Goal: Task Accomplishment & Management: Complete application form

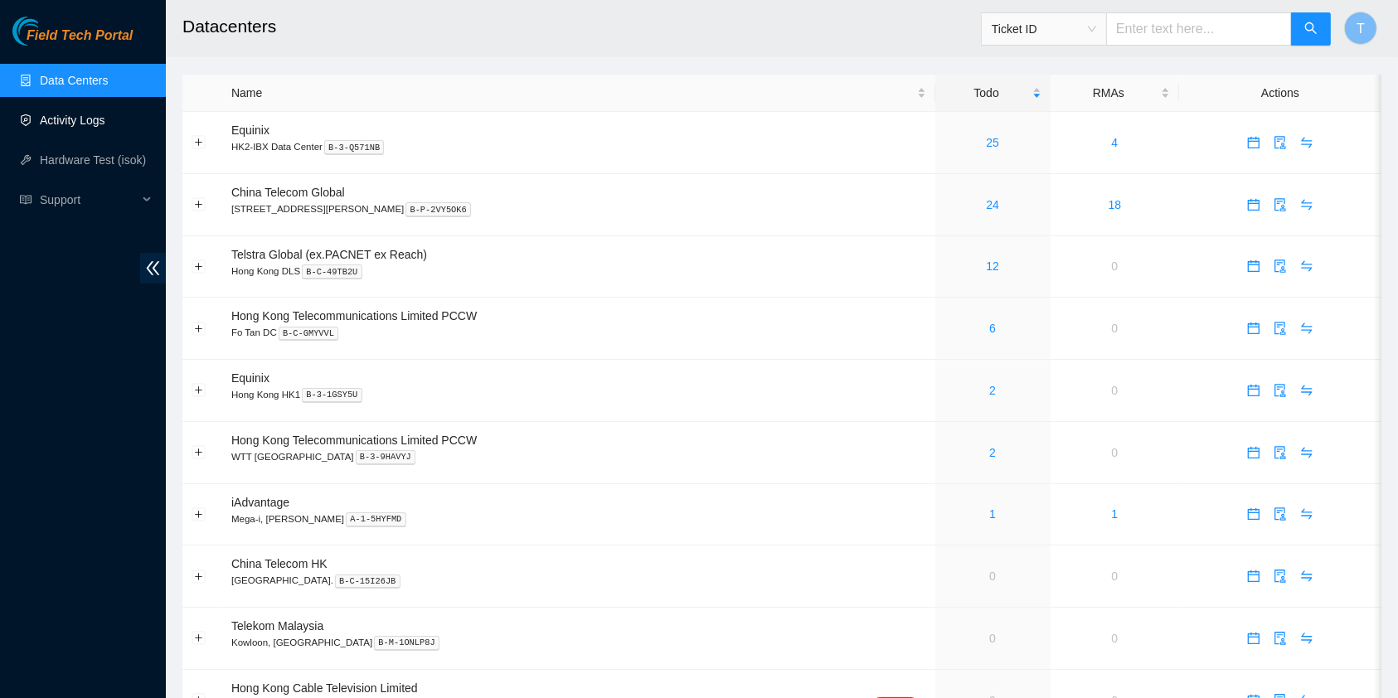
click at [105, 114] on link "Activity Logs" at bounding box center [72, 120] width 65 height 13
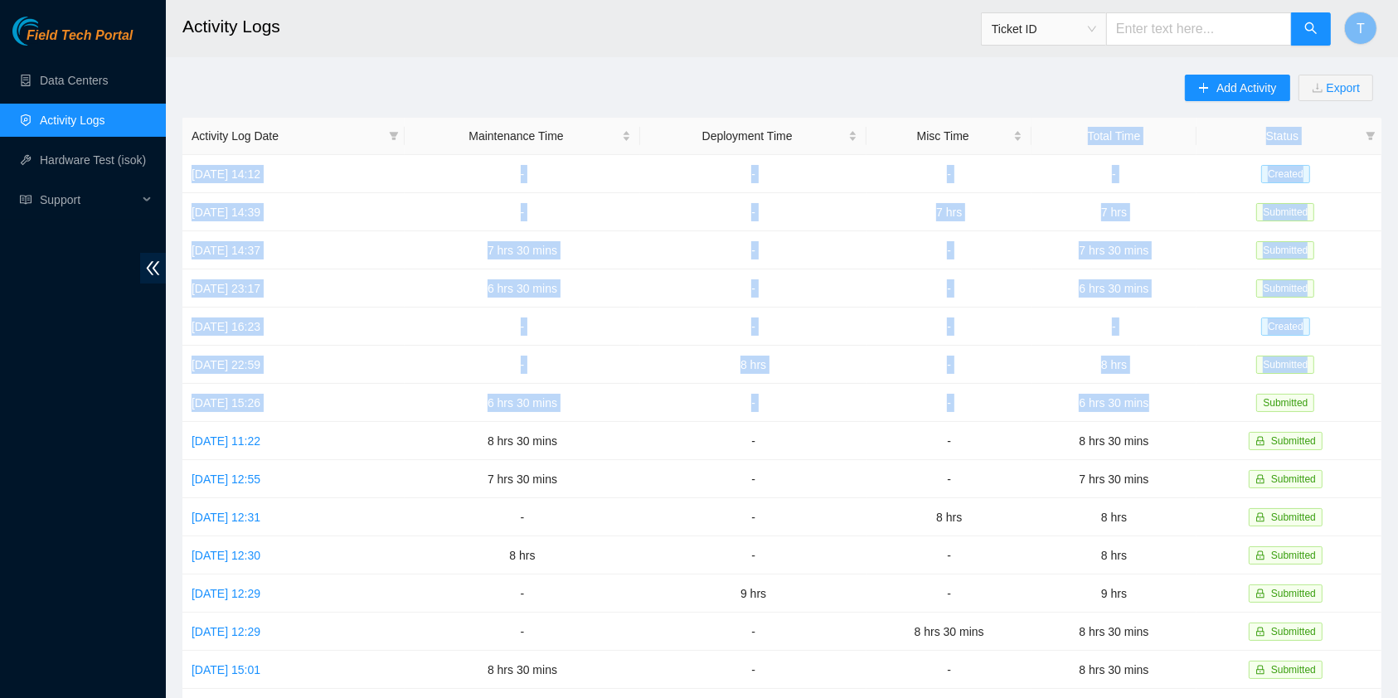
drag, startPoint x: 1150, startPoint y: 396, endPoint x: 1070, endPoint y: 147, distance: 261.9
click at [1070, 147] on table "Activity Log Date Maintenance Time Deployment Time Misc Time Total Time Status …" at bounding box center [781, 518] width 1199 height 800
click at [239, 325] on link "[DATE] 16:23" at bounding box center [225, 326] width 69 height 13
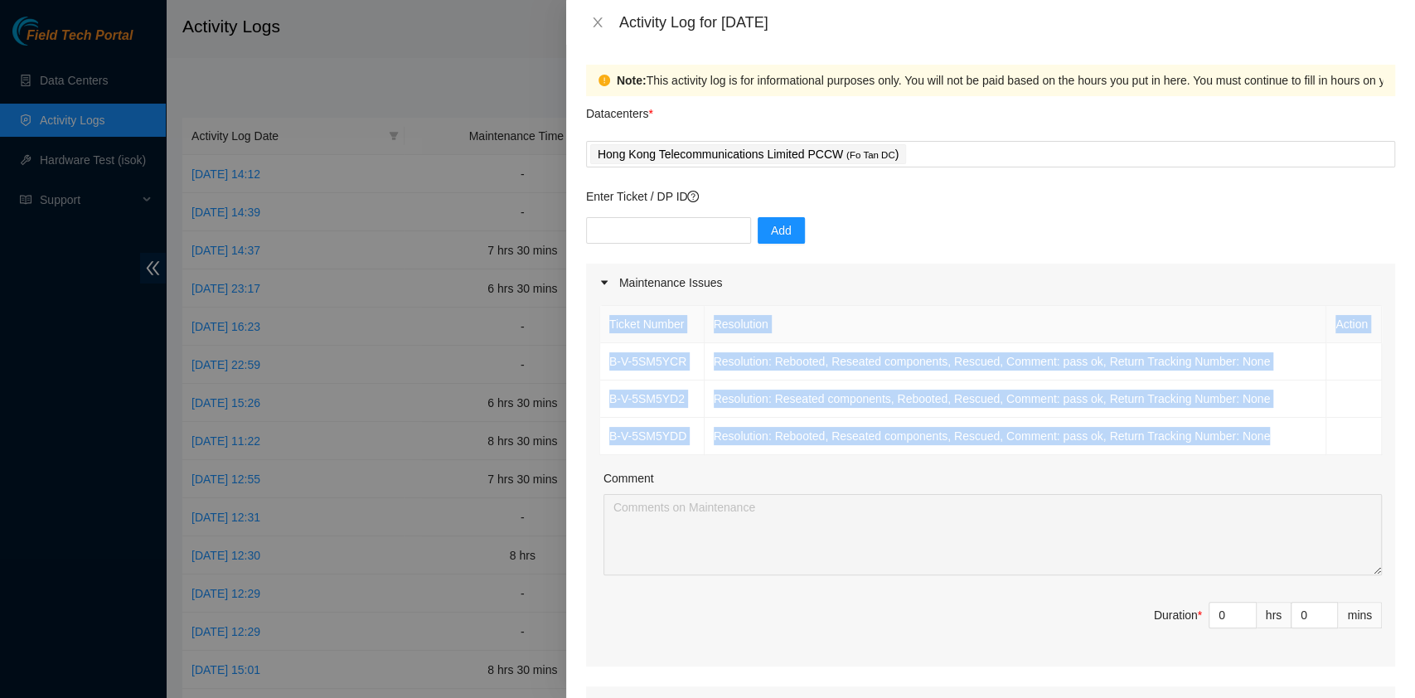
drag, startPoint x: 1272, startPoint y: 428, endPoint x: 594, endPoint y: 321, distance: 686.5
click at [594, 321] on div "Ticket Number Resolution Action B-V-5SM5YCR Resolution: Rebooted, Reseated comp…" at bounding box center [990, 484] width 809 height 365
copy table "Ticket Number Resolution Action B-V-5SM5YCR Resolution: Rebooted, Reseated comp…"
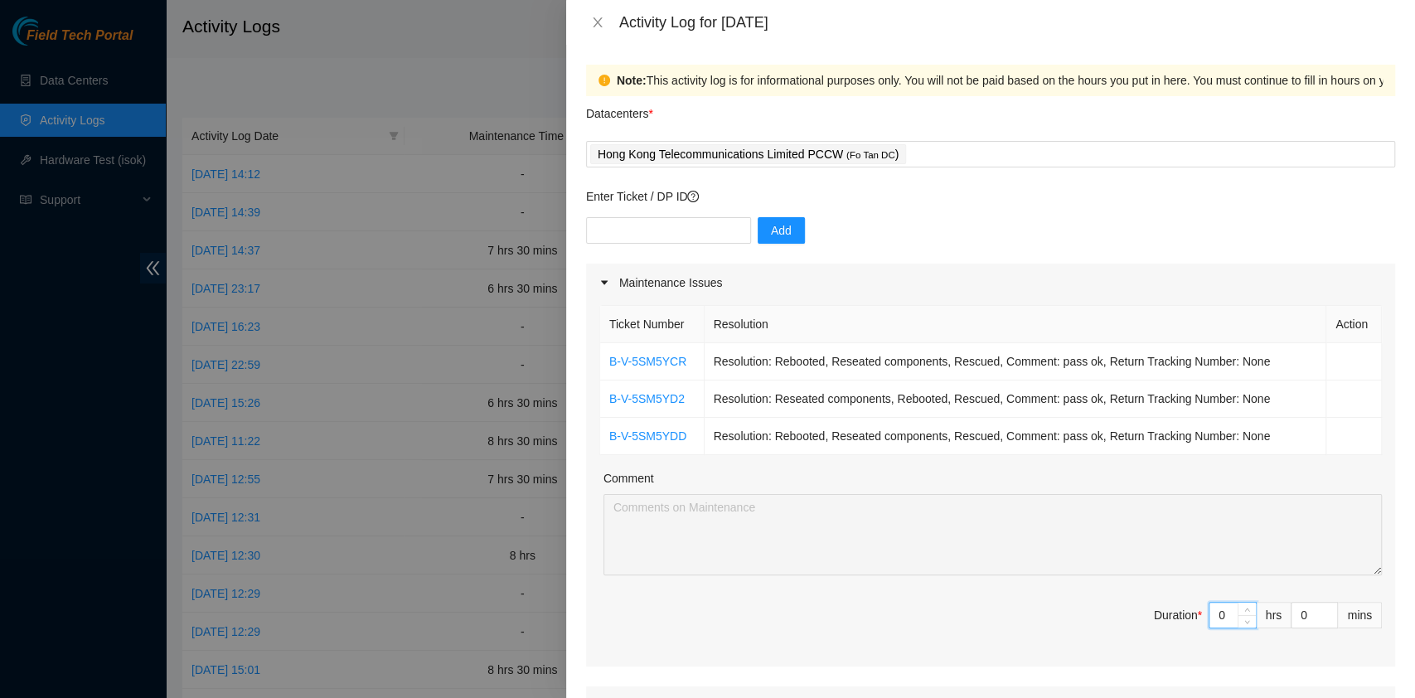
drag, startPoint x: 1211, startPoint y: 623, endPoint x: 1143, endPoint y: 608, distance: 69.6
click at [1143, 608] on span "Duration * 0 hrs 0 mins" at bounding box center [990, 625] width 783 height 46
type input "7"
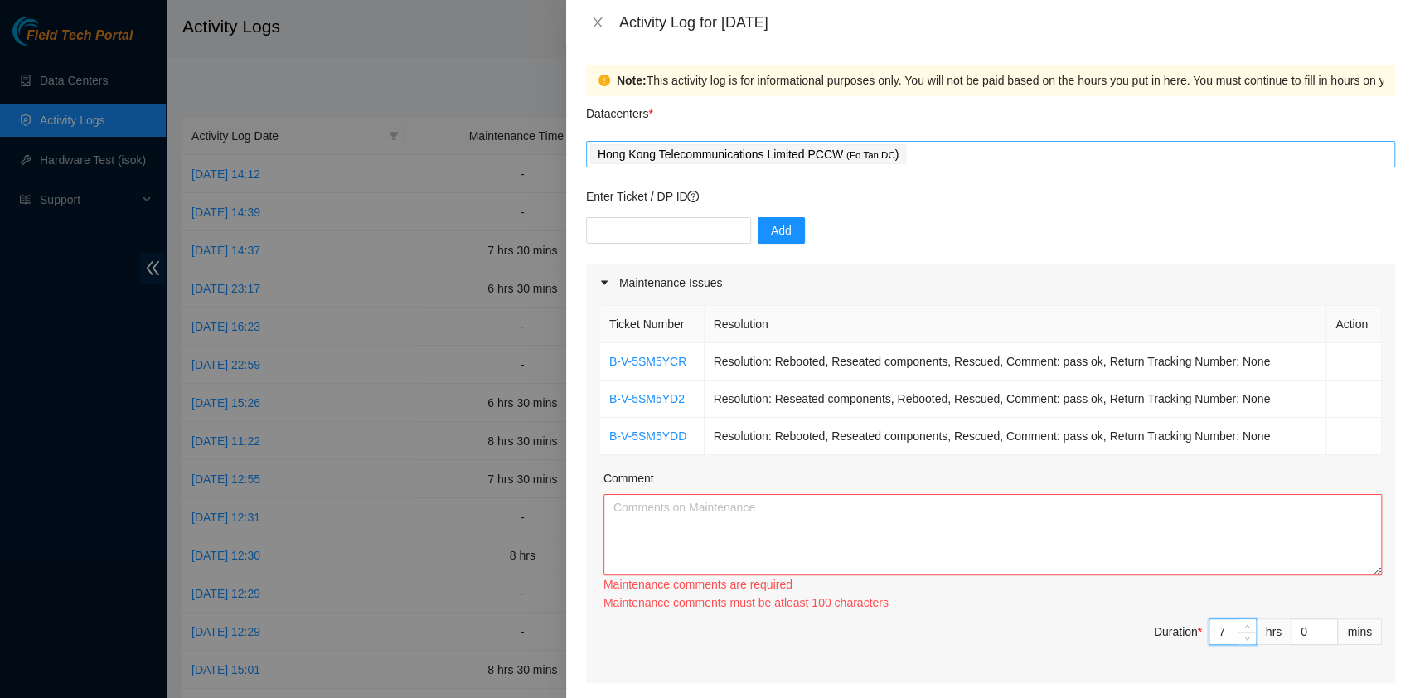
click at [948, 142] on div "Hong Kong Telecommunications Limited PCCW ( Fo Tan DC )" at bounding box center [990, 154] width 809 height 27
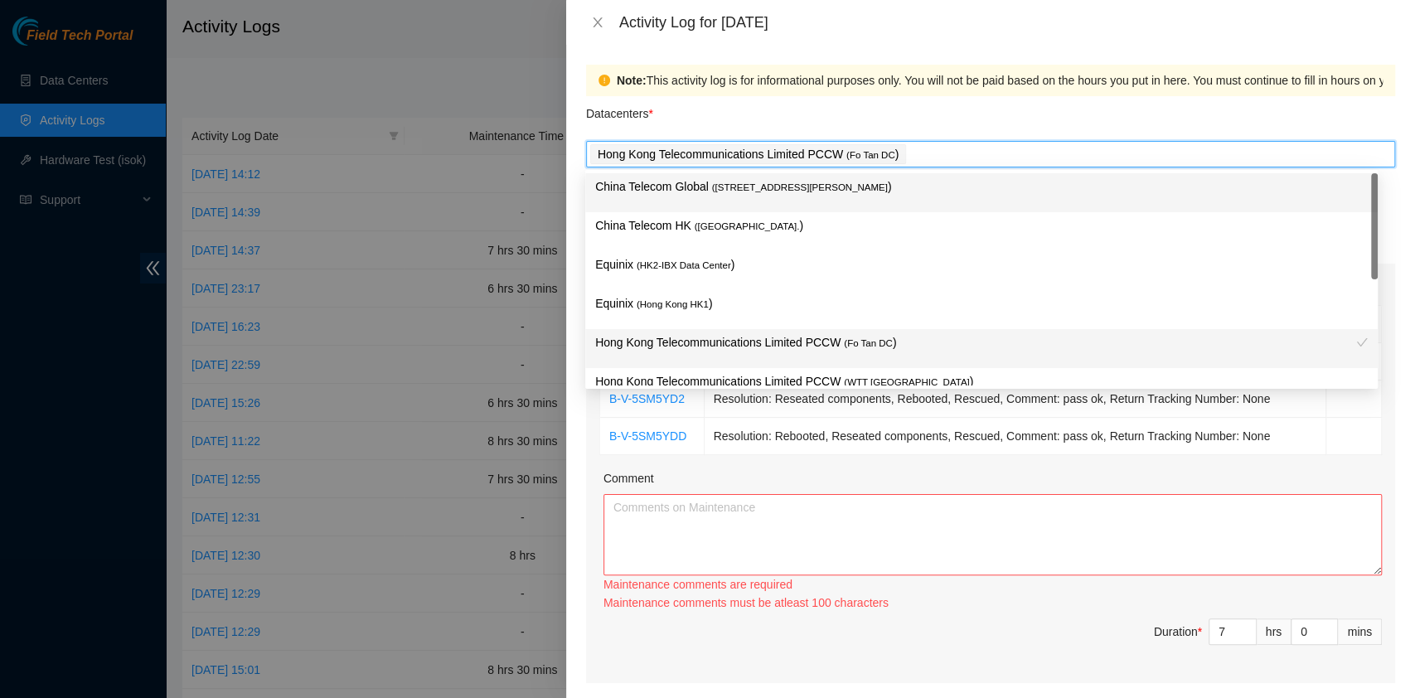
click at [980, 99] on div "Datacenters *" at bounding box center [990, 118] width 809 height 45
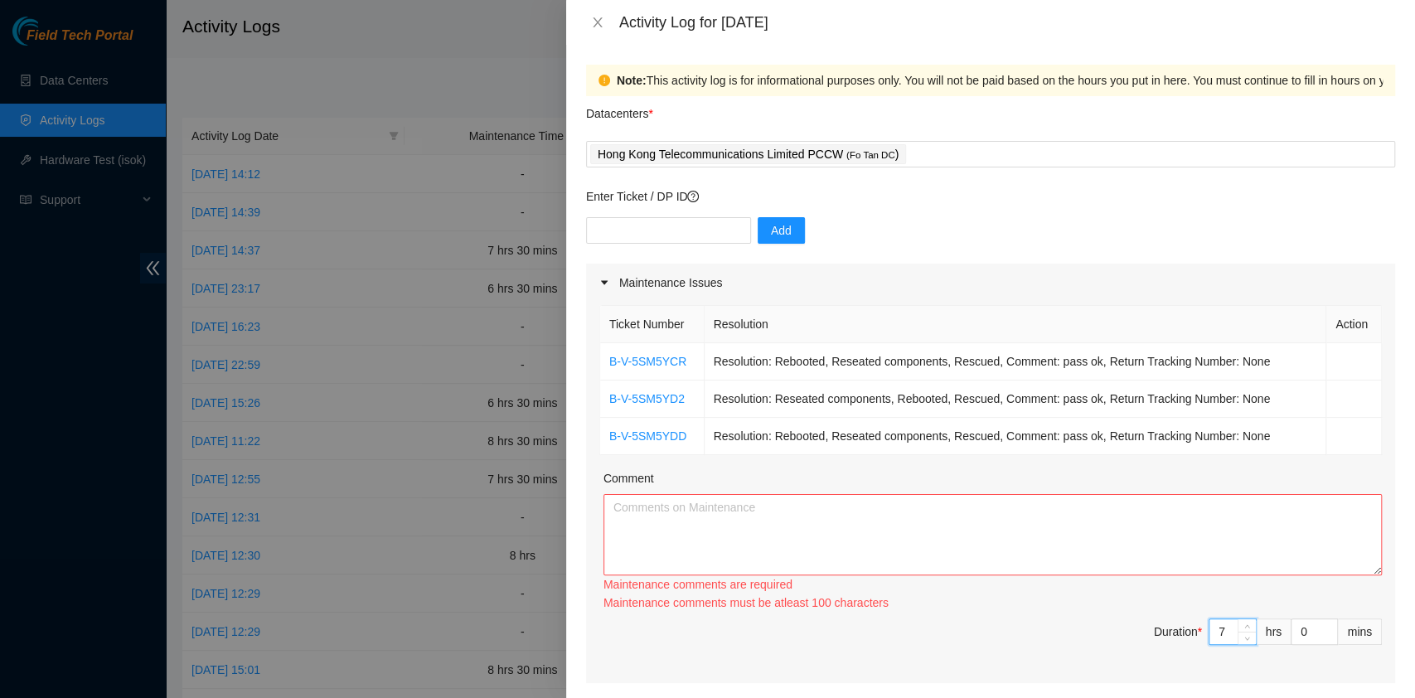
drag, startPoint x: 1215, startPoint y: 631, endPoint x: 1182, endPoint y: 631, distance: 33.2
click at [1182, 631] on span "Duration * 7 hrs 0 mins" at bounding box center [990, 641] width 783 height 46
type input "5"
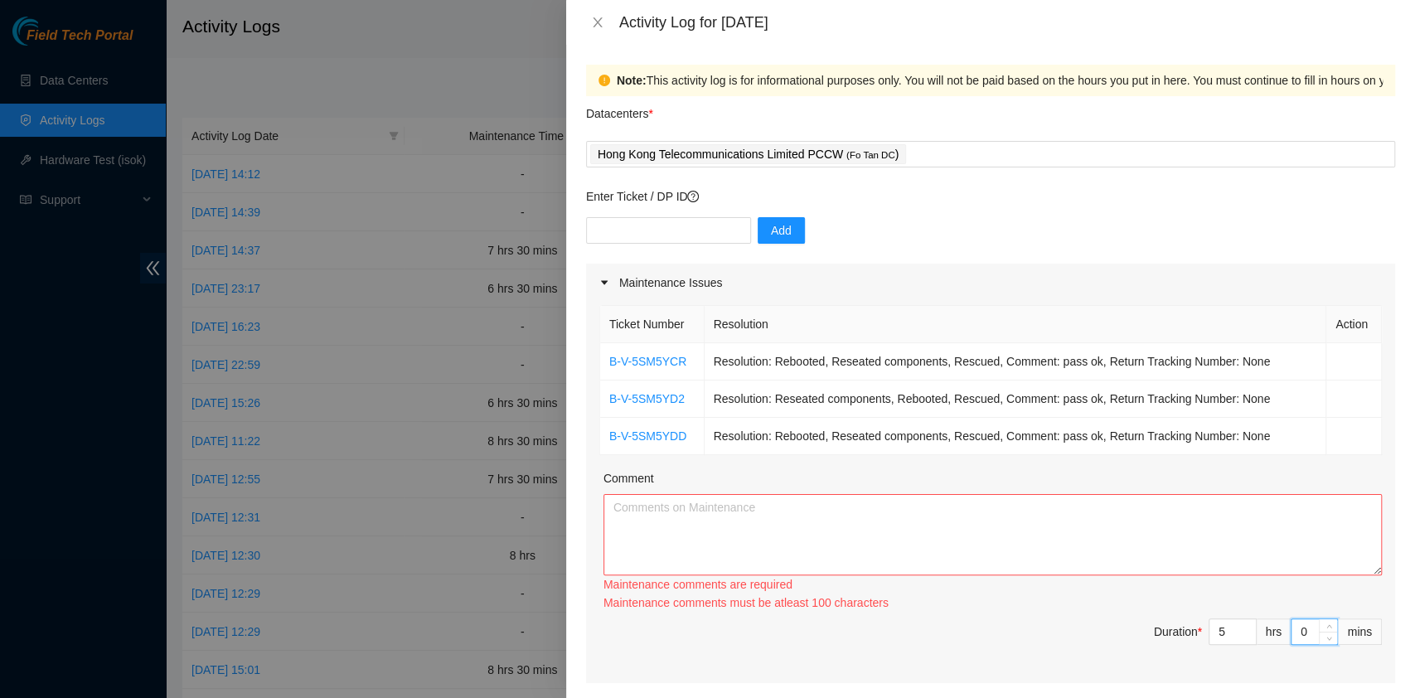
type input "3"
type input "30"
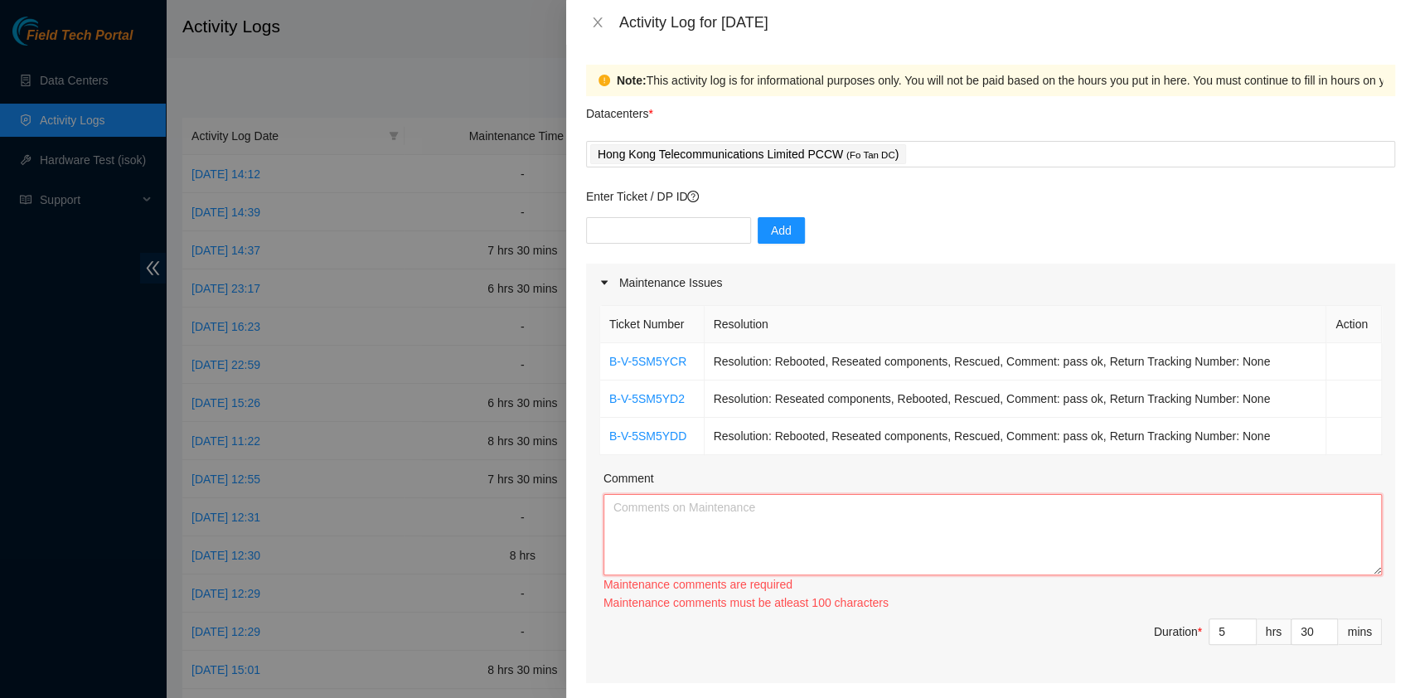
click at [1035, 537] on textarea "Comment" at bounding box center [992, 534] width 778 height 81
paste textarea "Ticket Number Resolution Action B-V-5SM5YCR Resolution: Rebooted, Reseated comp…"
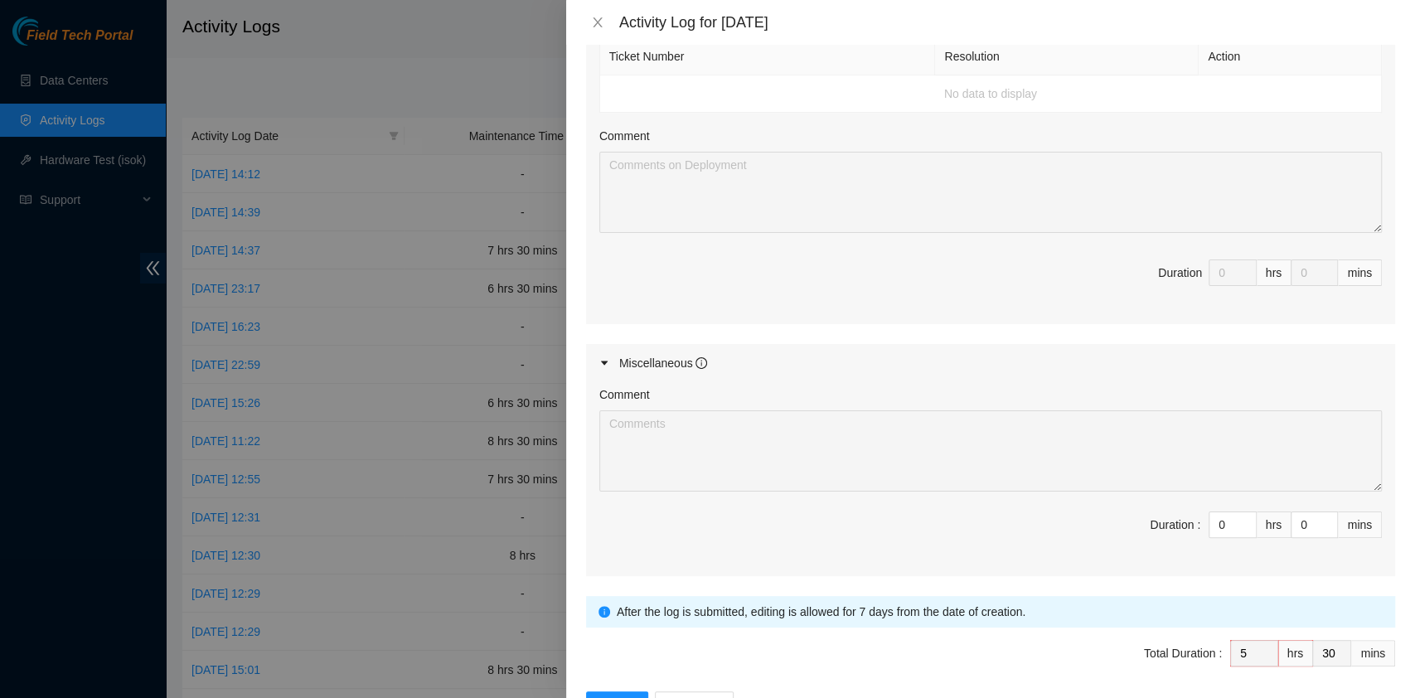
scroll to position [749, 0]
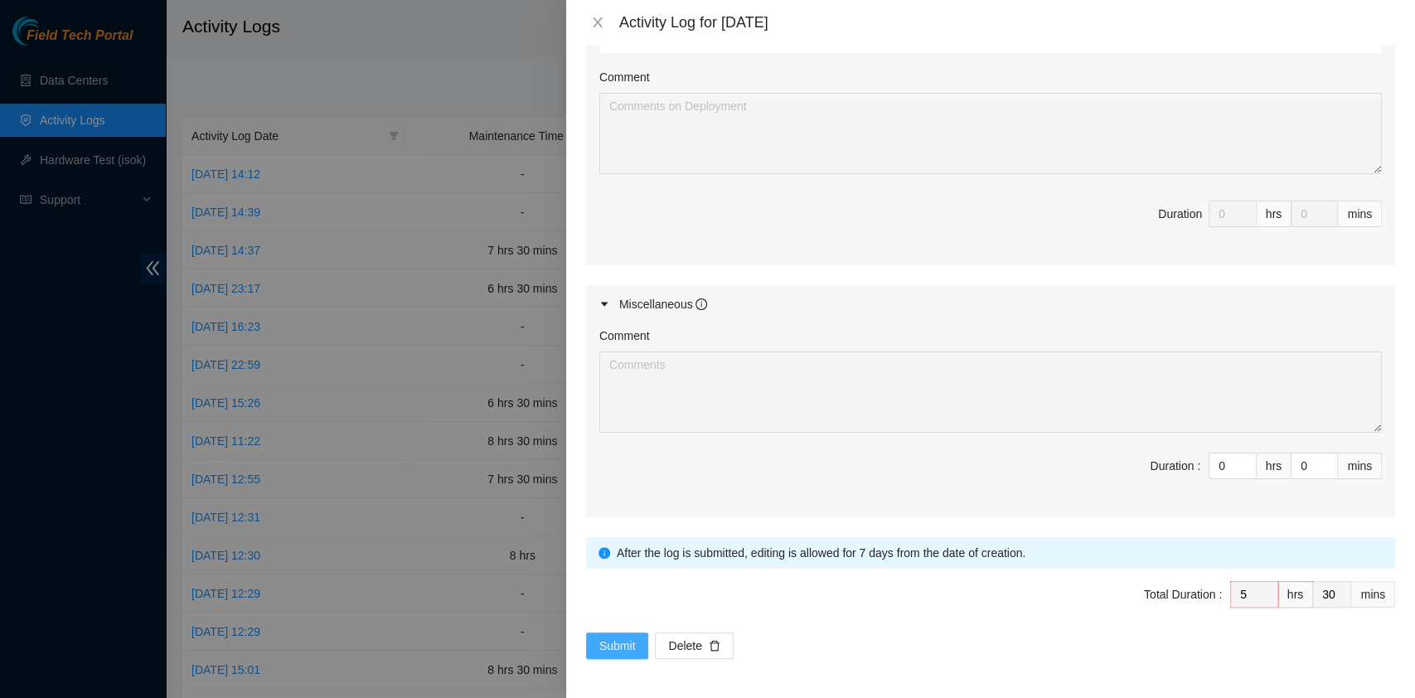
type textarea "Ticket Number Resolution Action B-V-5SM5YCR Resolution: Rebooted, Reseated comp…"
click at [616, 653] on span "Submit" at bounding box center [617, 646] width 36 height 18
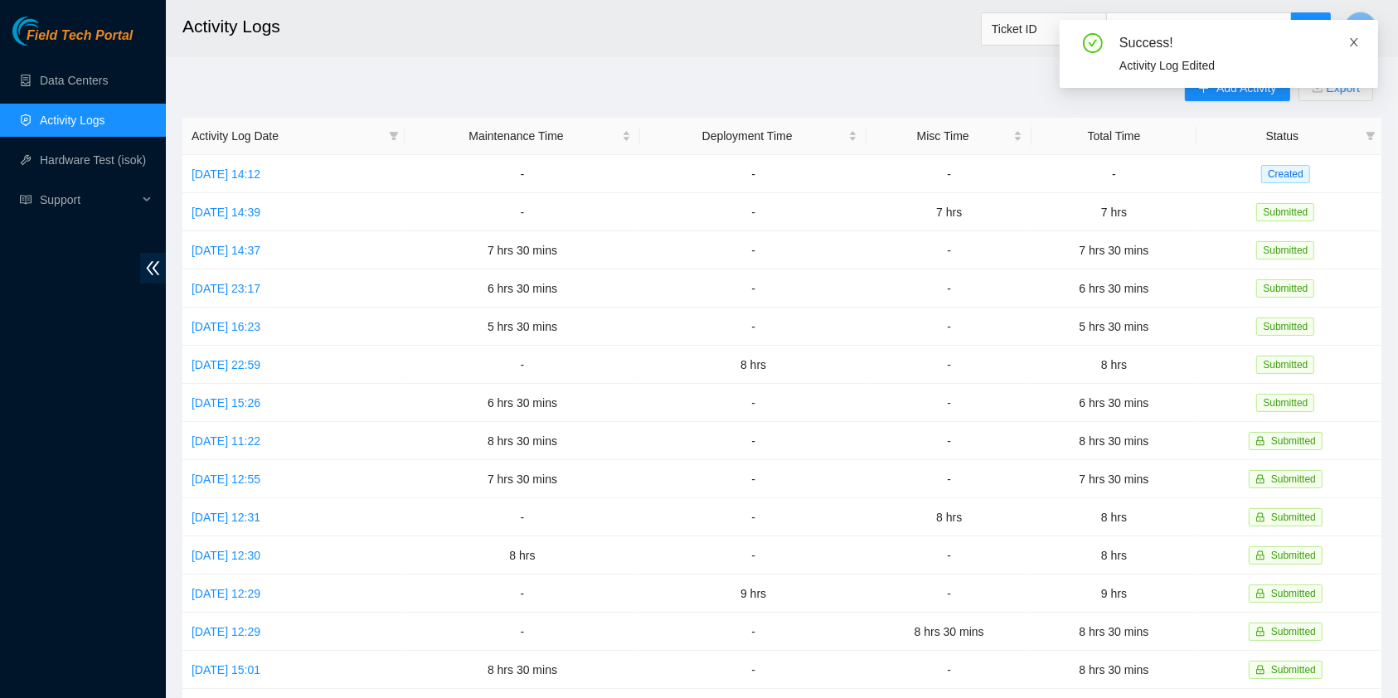
click at [1351, 43] on icon "close" at bounding box center [1354, 42] width 12 height 12
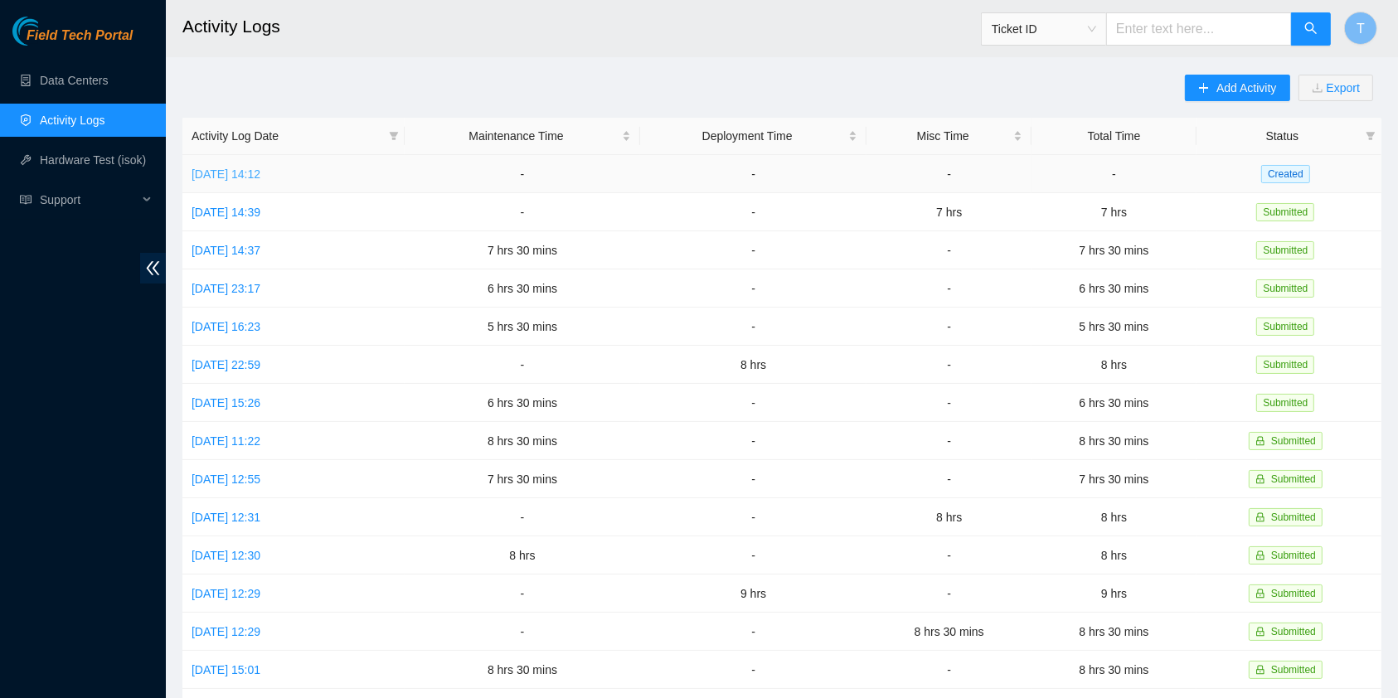
click at [260, 170] on link "[DATE] 14:12" at bounding box center [225, 173] width 69 height 13
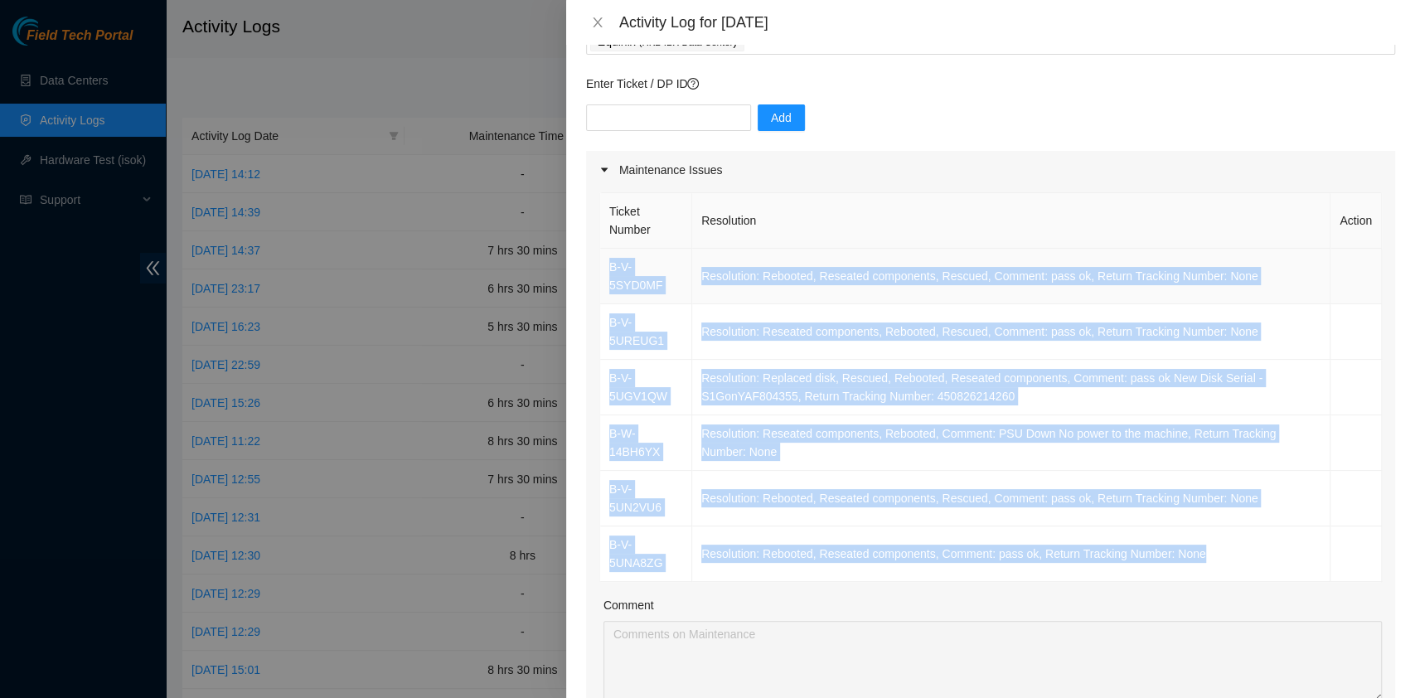
scroll to position [113, 0]
drag, startPoint x: 1228, startPoint y: 528, endPoint x: 603, endPoint y: 263, distance: 679.0
click at [603, 263] on tbody "B-V-5SYD0MF Resolution: Rebooted, Reseated components, Rescued, Comment: pass o…" at bounding box center [991, 415] width 782 height 333
copy tbody "B-V-5SYD0MF Resolution: Rebooted, Reseated components, Rescued, Comment: pass o…"
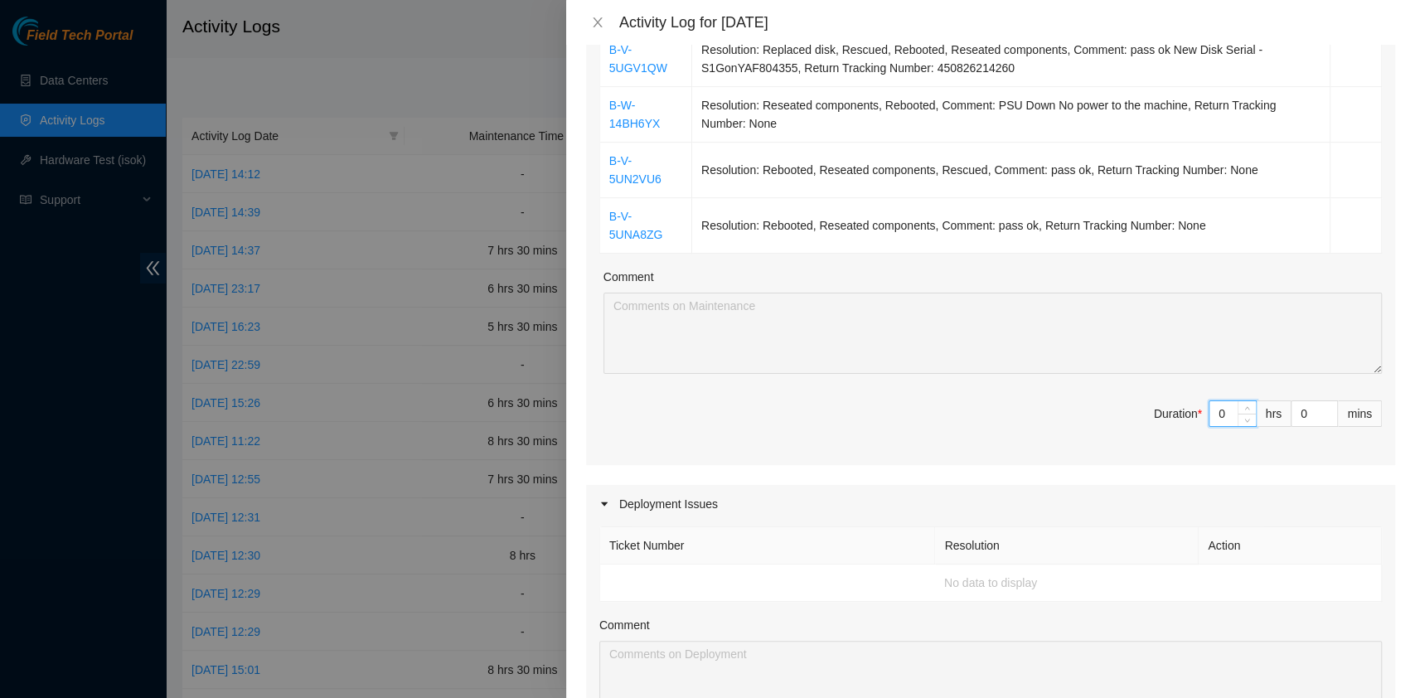
drag, startPoint x: 1207, startPoint y: 418, endPoint x: 1158, endPoint y: 418, distance: 48.9
click at [1158, 418] on span "Duration * 0 hrs 0 mins" at bounding box center [990, 423] width 783 height 46
type input "8"
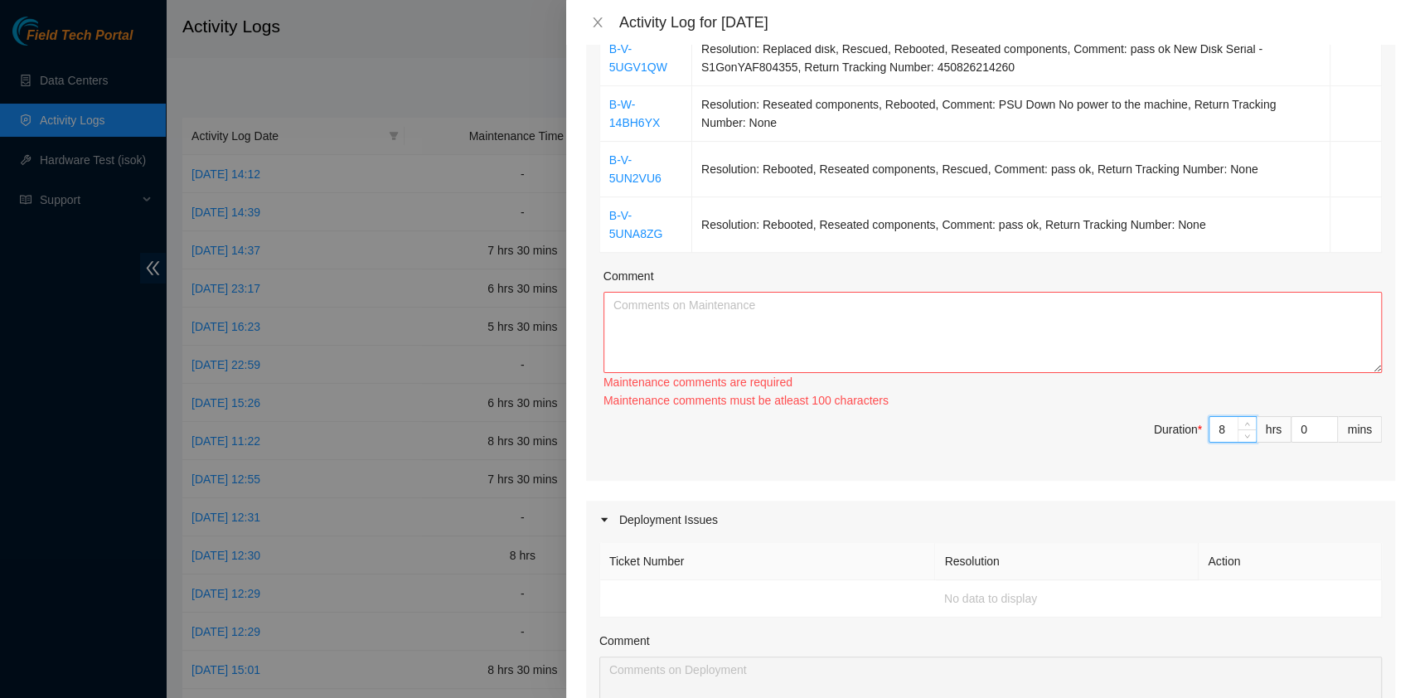
type input "8"
click at [662, 308] on textarea "Comment" at bounding box center [992, 332] width 778 height 81
paste textarea "B-V-5SYD0MF Resolution: Rebooted, Reseated components, Rescued, Comment: pass o…"
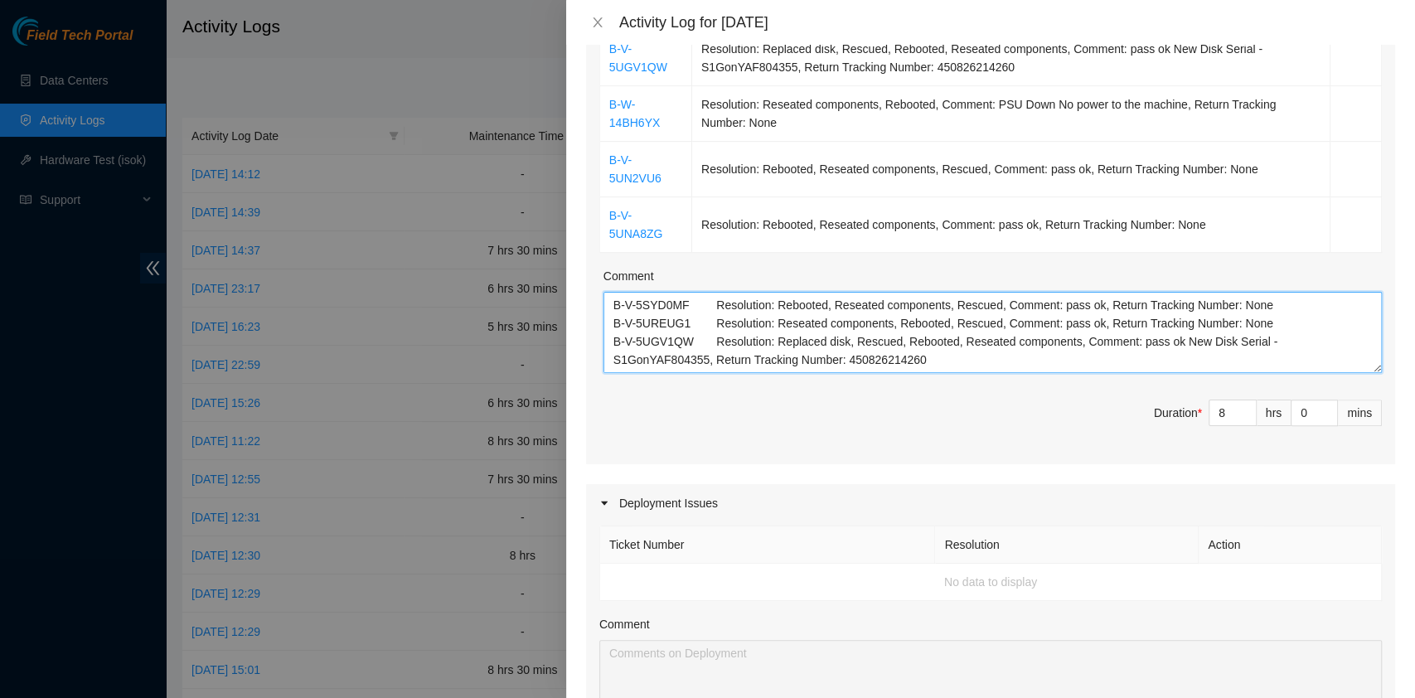
scroll to position [50, 0]
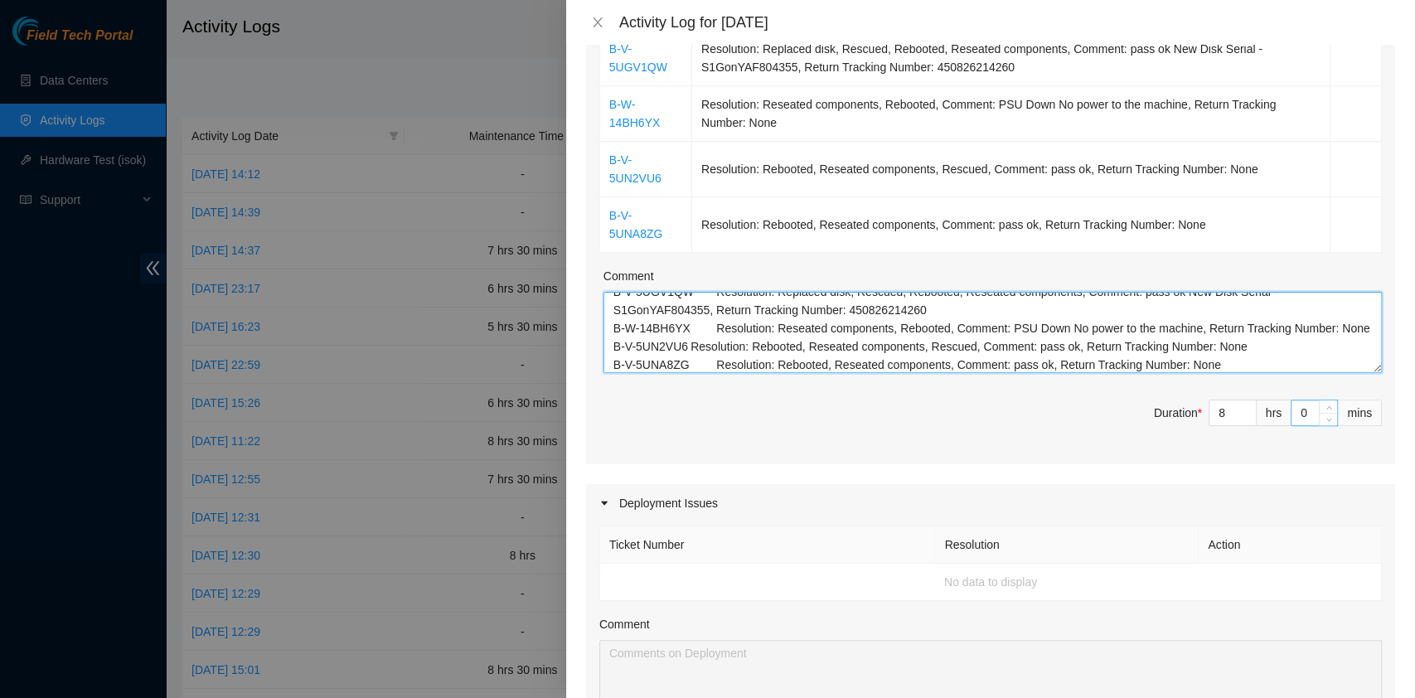
type textarea "B-V-5SYD0MF Resolution: Rebooted, Reseated components, Rescued, Comment: pass o…"
click at [1292, 412] on input "0" at bounding box center [1315, 412] width 46 height 25
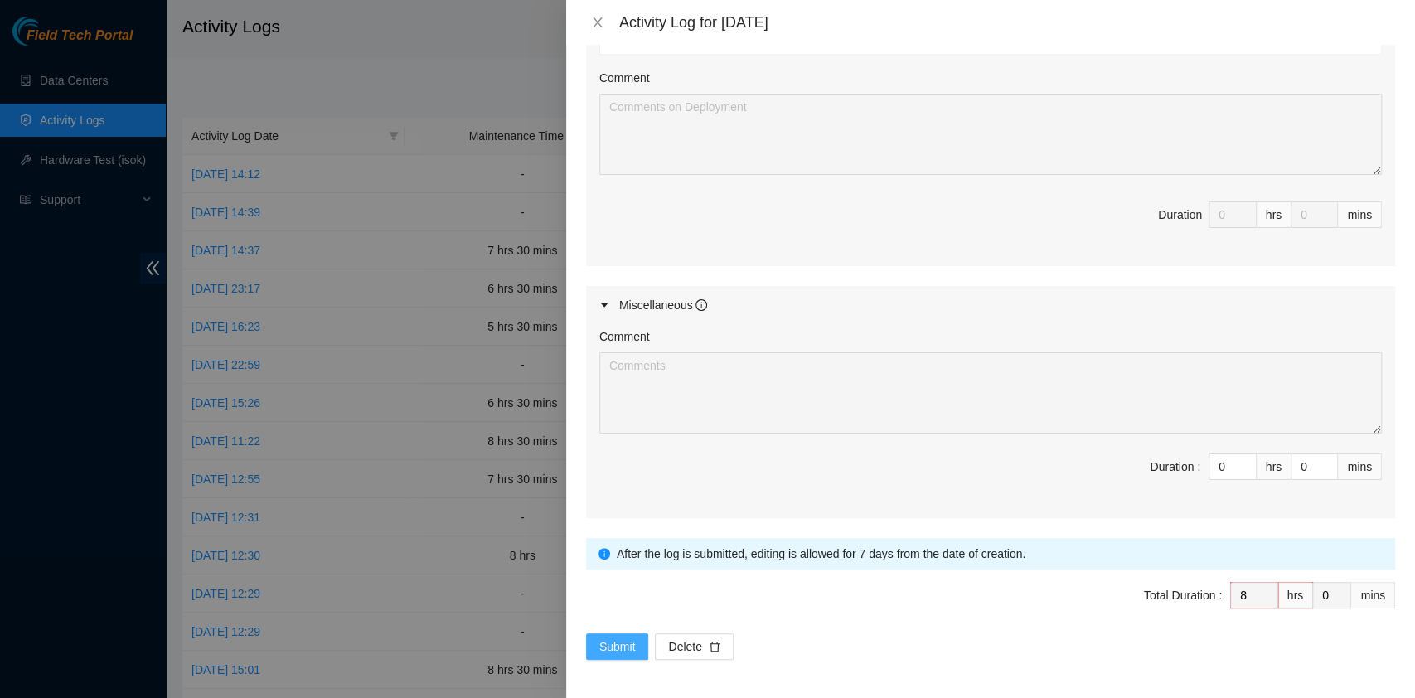
scroll to position [988, 0]
click at [608, 646] on span "Submit" at bounding box center [617, 646] width 36 height 18
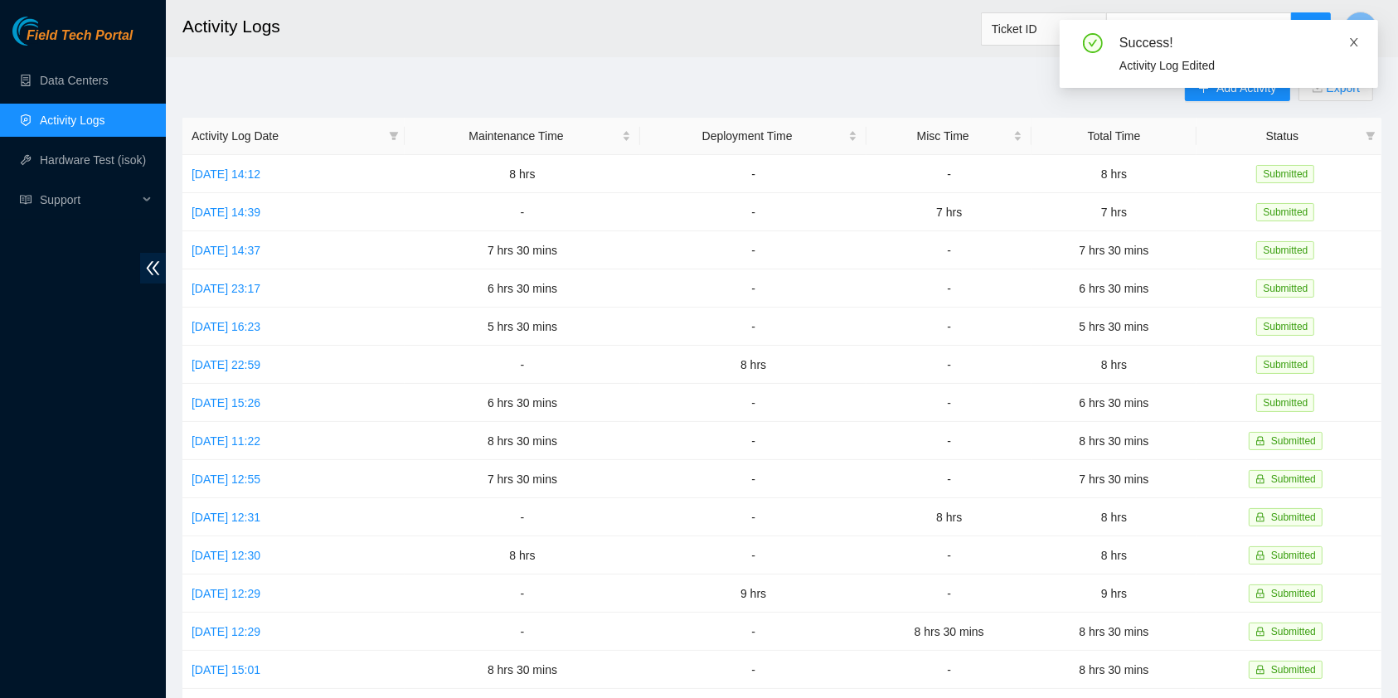
click at [1355, 43] on icon "close" at bounding box center [1354, 42] width 8 height 8
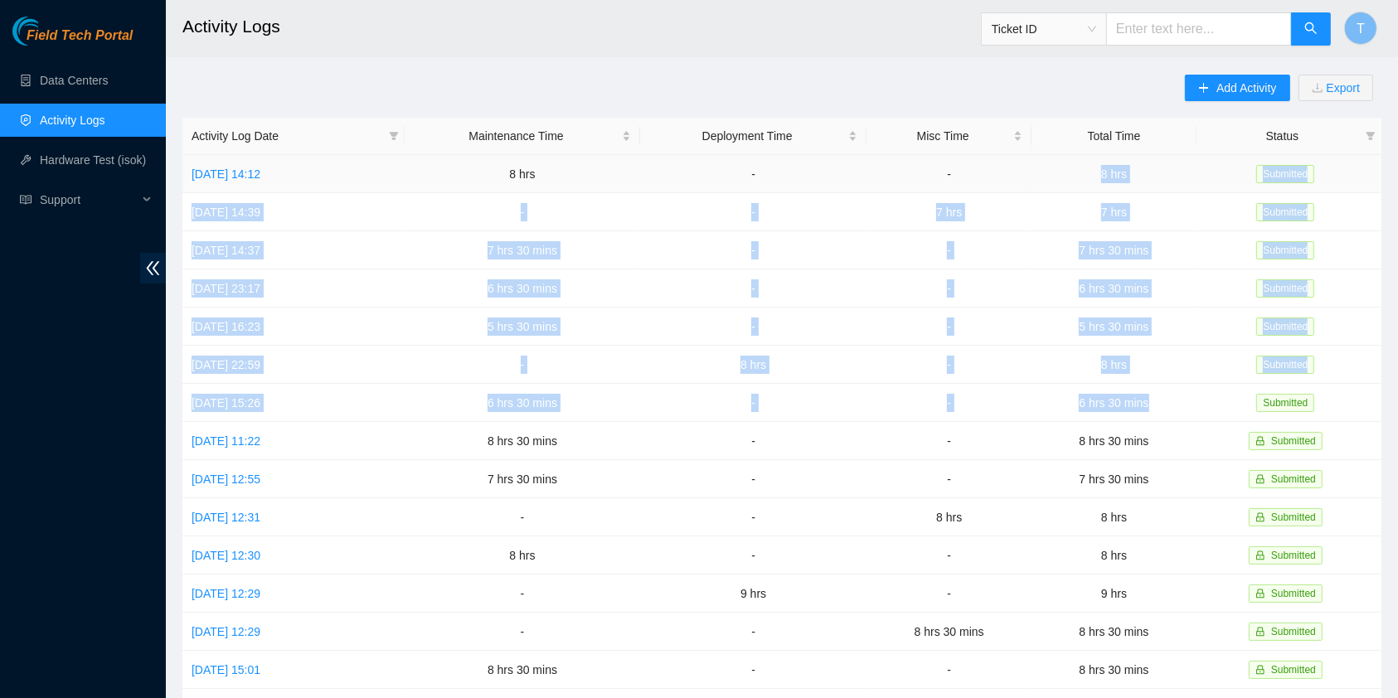
drag, startPoint x: 1176, startPoint y: 400, endPoint x: 1079, endPoint y: 179, distance: 241.2
click at [1079, 179] on tbody "[DATE] 14:12 8 hrs - - 8 hrs Submitted [DATE] 14:39 - - 7 hrs 7 hrs Submitted […" at bounding box center [781, 536] width 1199 height 763
click at [260, 400] on link "[DATE] 15:26" at bounding box center [225, 402] width 69 height 13
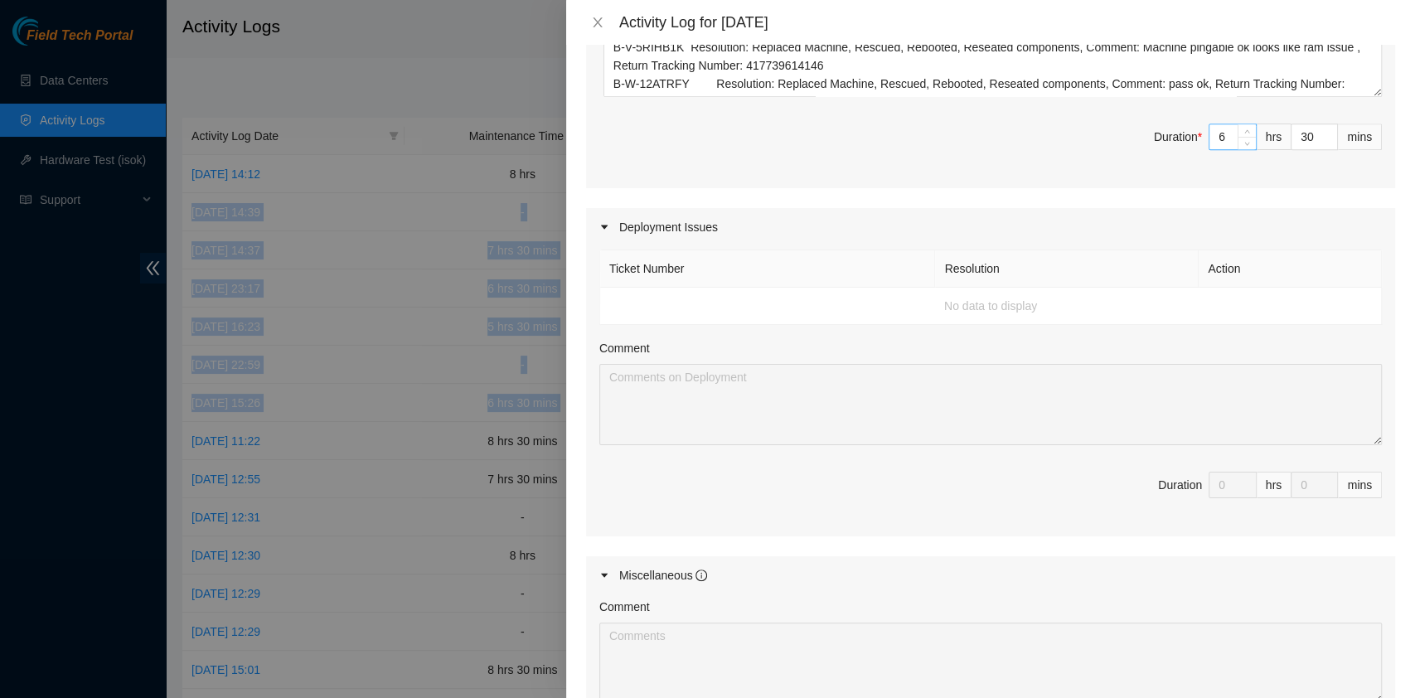
scroll to position [552, 0]
drag, startPoint x: 1208, startPoint y: 136, endPoint x: 1178, endPoint y: 137, distance: 29.9
click at [1178, 137] on span "Duration * 6 hrs 30 mins" at bounding box center [990, 146] width 783 height 46
type input "7"
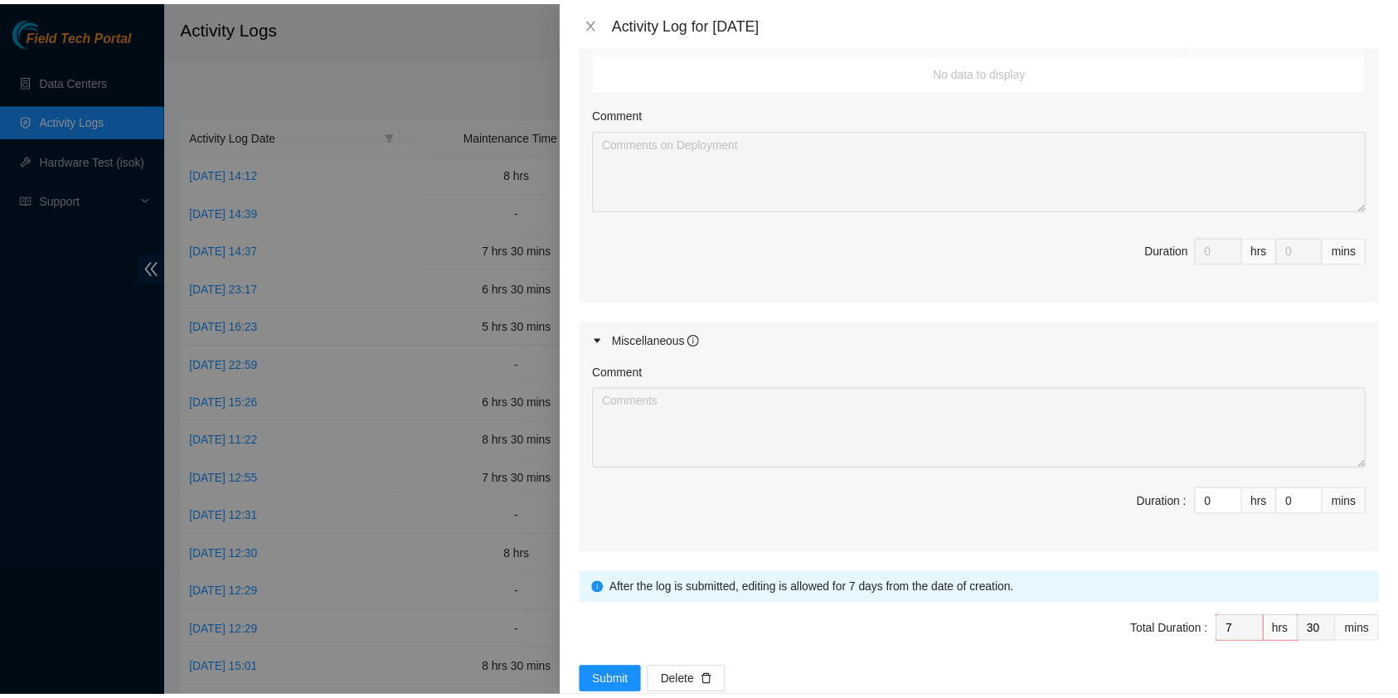
scroll to position [822, 0]
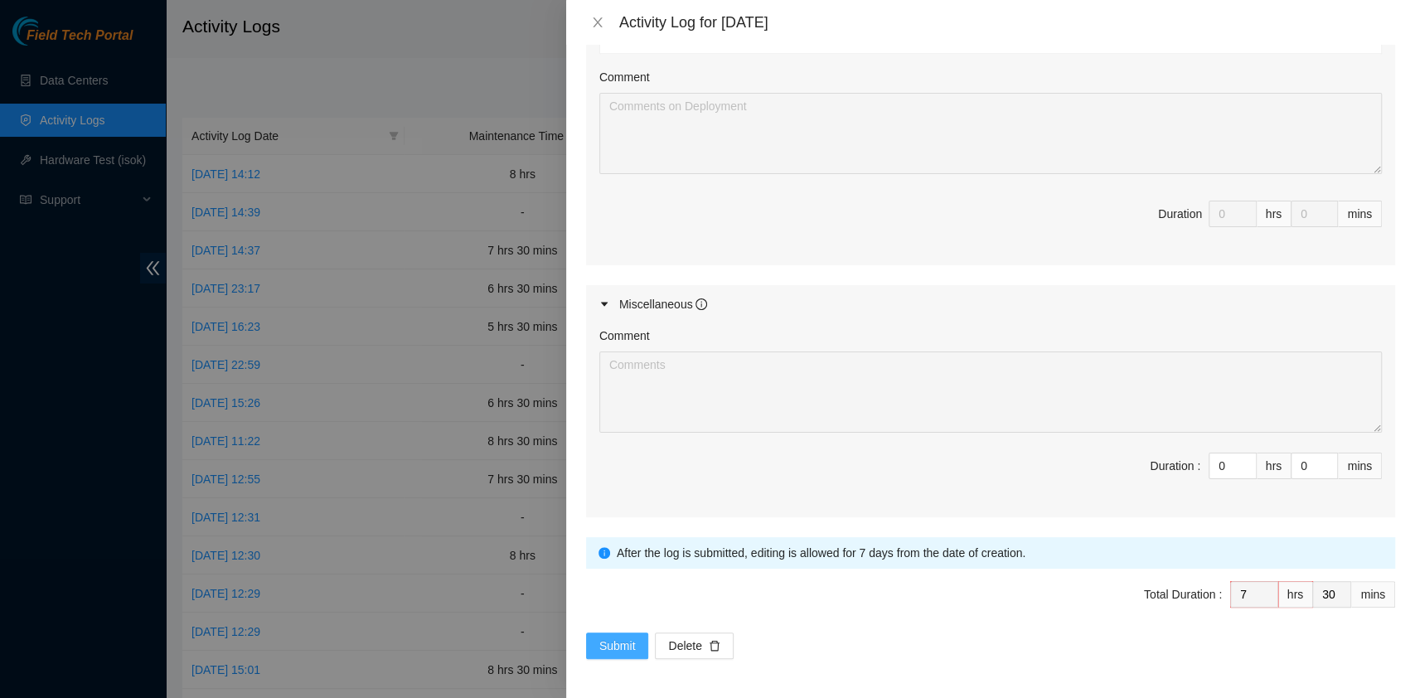
type input "7"
click at [617, 647] on span "Submit" at bounding box center [617, 646] width 36 height 18
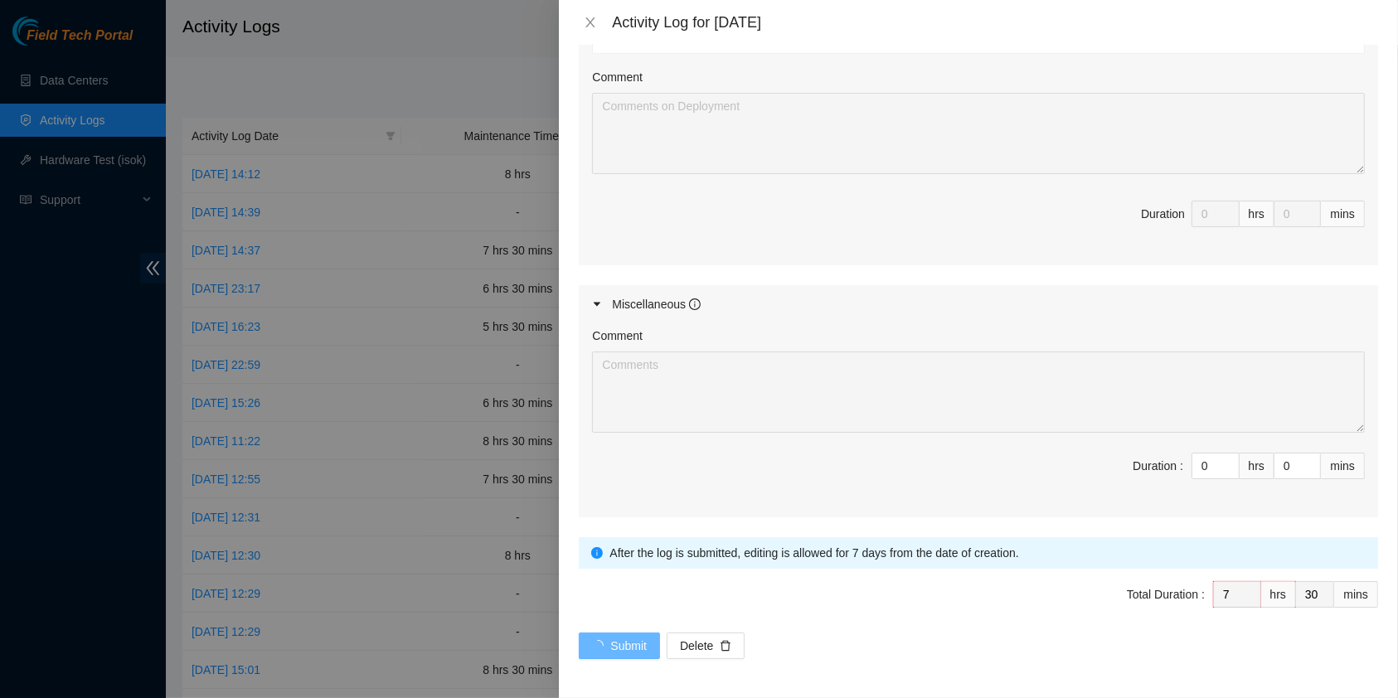
scroll to position [0, 0]
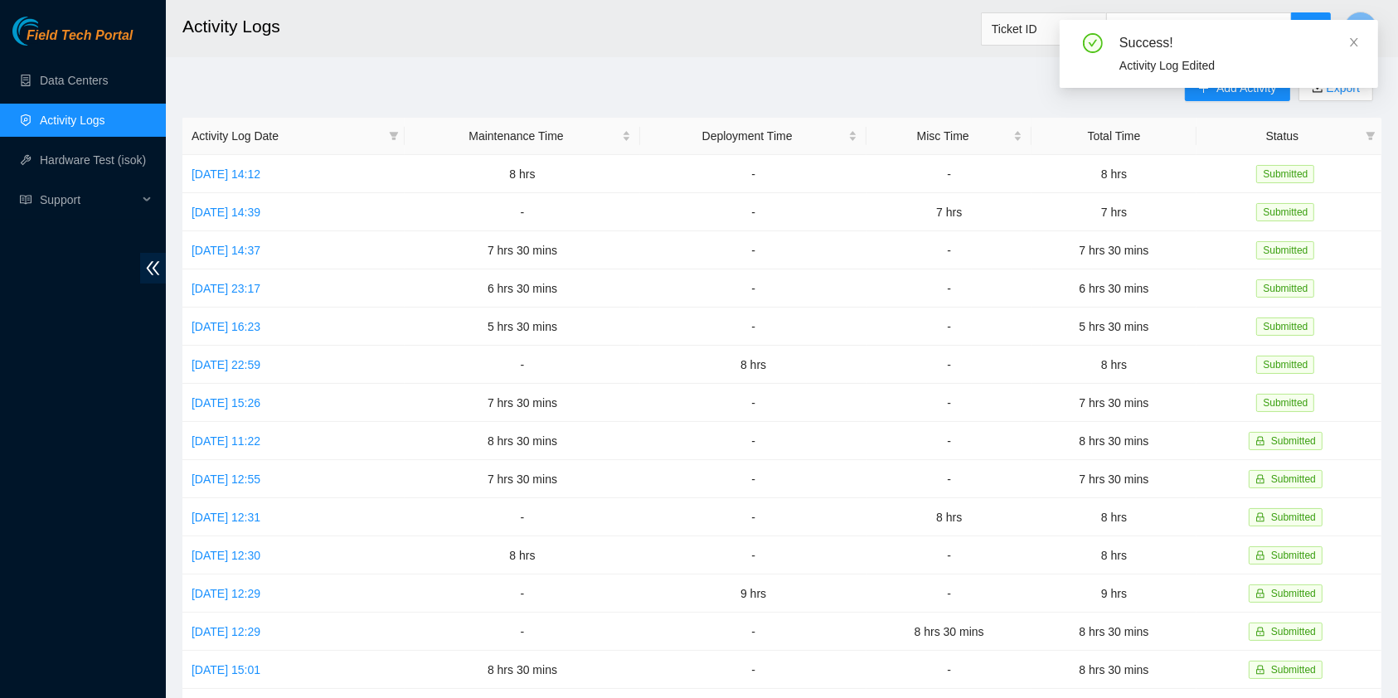
click at [1352, 54] on div "Success! Activity Log Edited" at bounding box center [1218, 53] width 279 height 41
click at [1355, 51] on div "Success!" at bounding box center [1238, 43] width 239 height 20
click at [1355, 44] on icon "close" at bounding box center [1354, 42] width 8 height 8
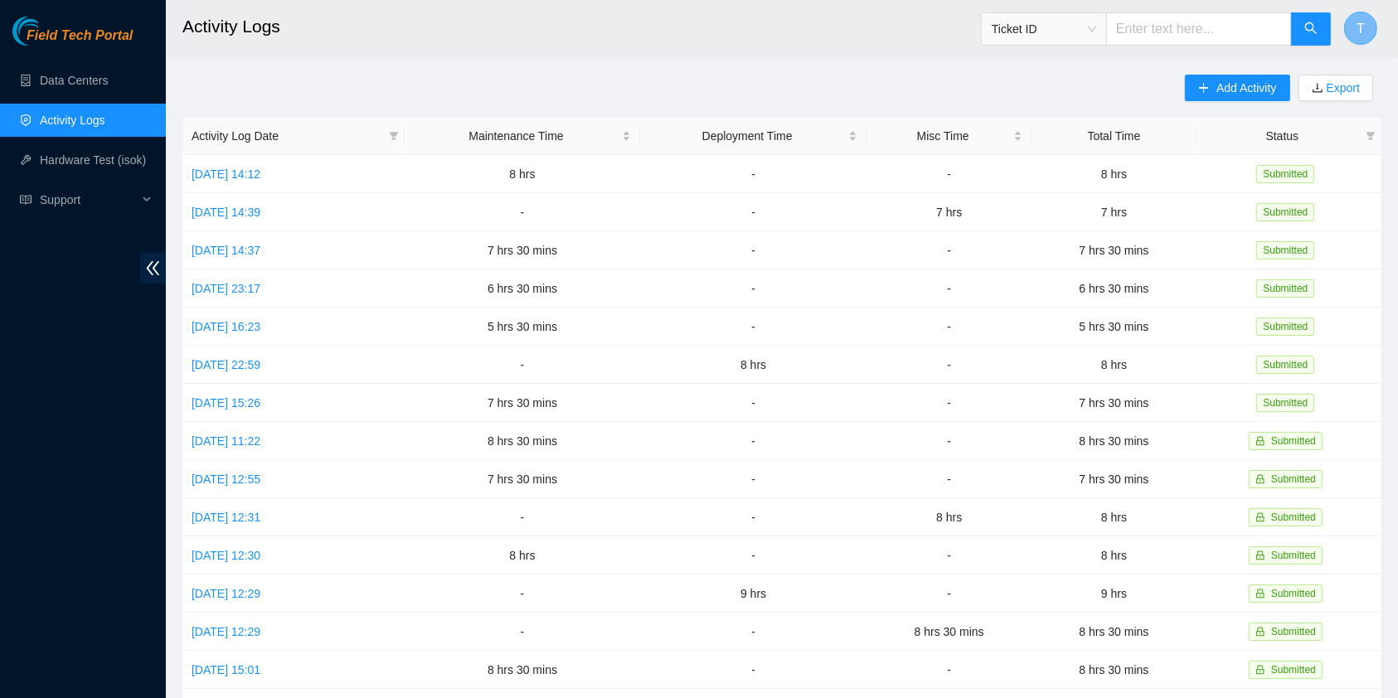
click at [1364, 36] on span "T" at bounding box center [1360, 28] width 8 height 21
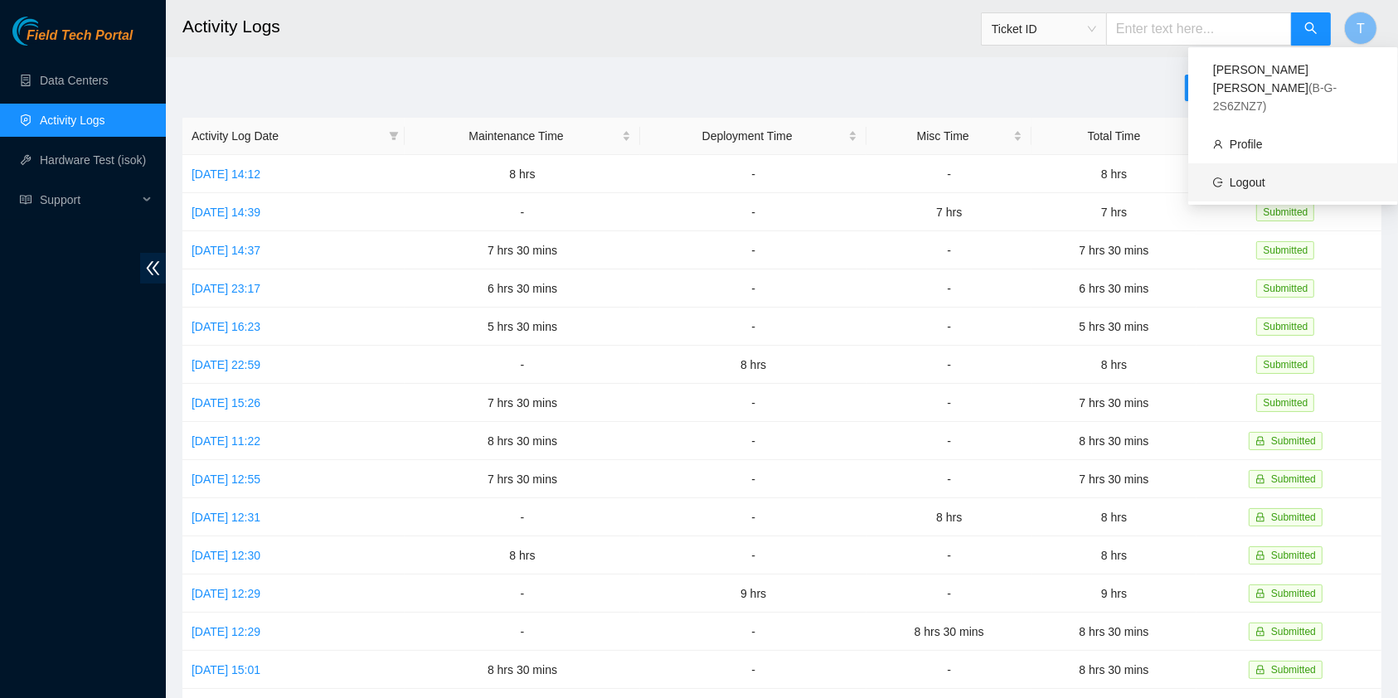
click at [1231, 176] on link "Logout" at bounding box center [1247, 182] width 36 height 13
